Goal: Check status

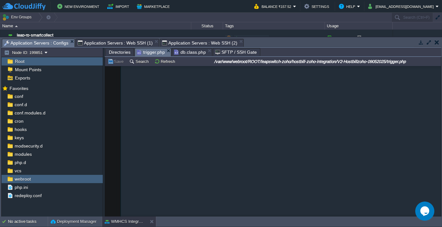
scroll to position [232, 0]
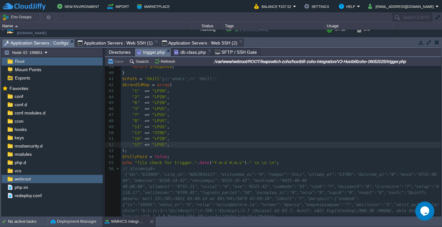
click at [119, 49] on span "Directories" at bounding box center [120, 52] width 22 height 8
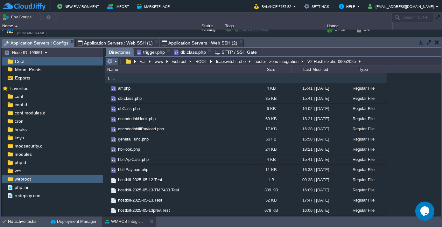
click at [119, 61] on table at bounding box center [112, 62] width 13 height 8
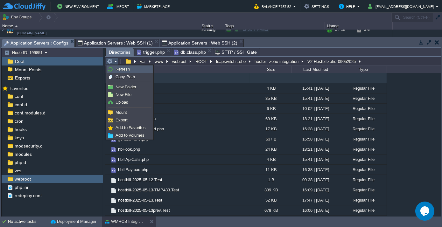
click at [120, 68] on span "Refresh" at bounding box center [123, 69] width 14 height 5
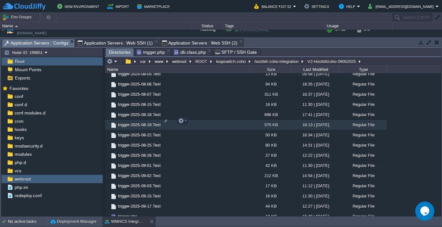
scroll to position [433, 0]
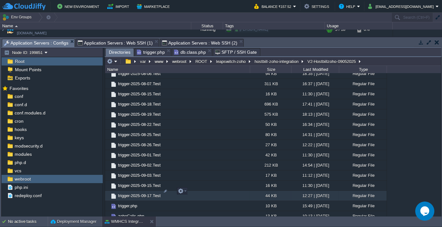
click at [136, 193] on span "trigger-2025-09-17.Test" at bounding box center [139, 195] width 45 height 5
click at [139, 193] on span "trigger-2025-09-17.Test" at bounding box center [139, 195] width 45 height 5
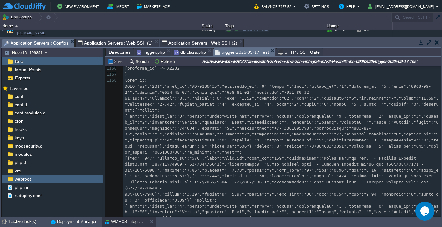
scroll to position [6910, 0]
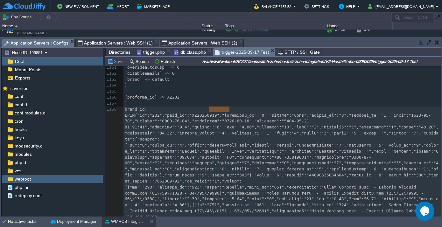
type textarea "XZ20250916"
drag, startPoint x: 209, startPoint y: 108, endPoint x: 232, endPoint y: 109, distance: 22.6
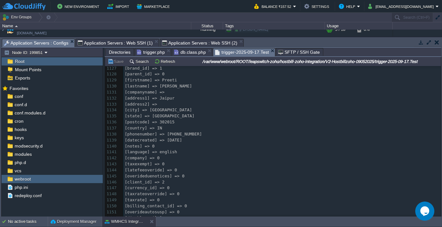
scroll to position [6939, 0]
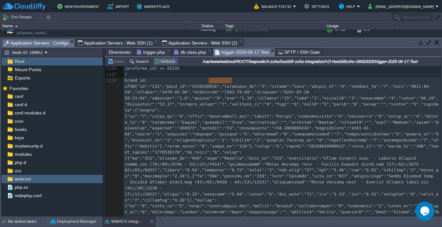
click at [164, 60] on button "Refresh" at bounding box center [166, 62] width 23 height 6
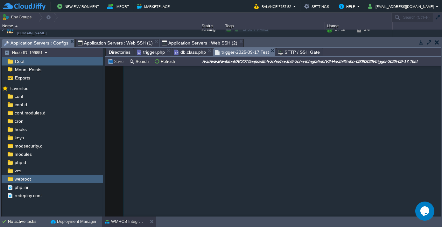
scroll to position [11090, 0]
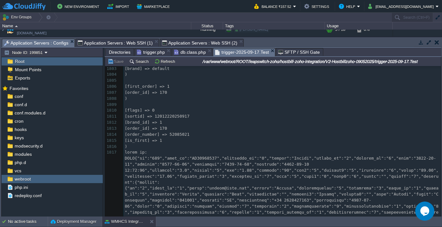
drag, startPoint x: 440, startPoint y: 70, endPoint x: 12, endPoint y: 12, distance: 431.7
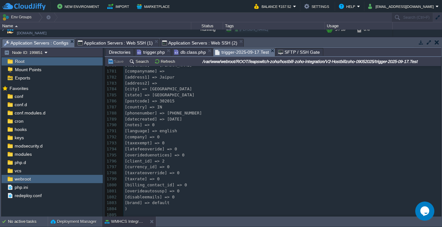
scroll to position [10946, 0]
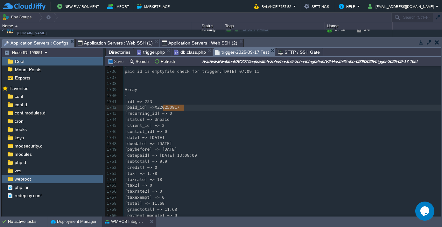
type textarea "XZ20250917"
drag, startPoint x: 164, startPoint y: 106, endPoint x: 185, endPoint y: 106, distance: 21.3
click at [229, 103] on pre "[id] => 233" at bounding box center [283, 102] width 318 height 6
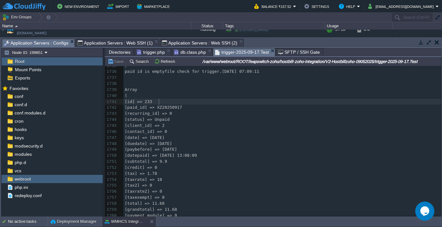
type textarea "-"
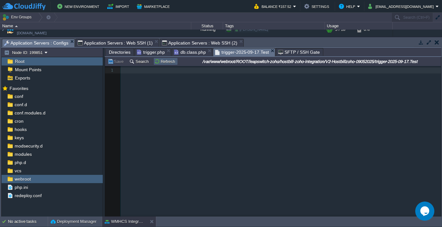
click at [158, 59] on button "Refresh" at bounding box center [166, 62] width 23 height 6
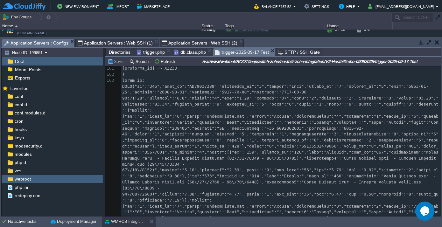
scroll to position [963, 0]
click at [159, 60] on button "Refresh" at bounding box center [166, 62] width 23 height 6
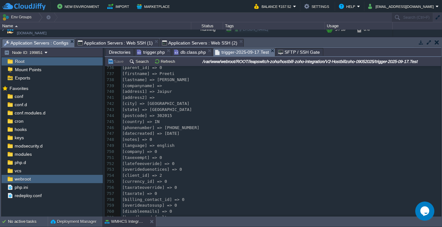
scroll to position [4699, 0]
